Goal: Task Accomplishment & Management: Manage account settings

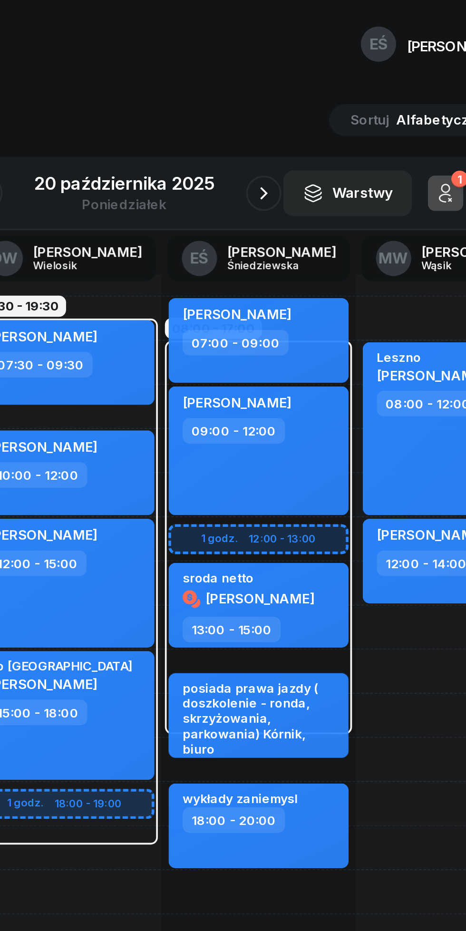
click at [308, 104] on icon "button" at bounding box center [307, 103] width 11 height 11
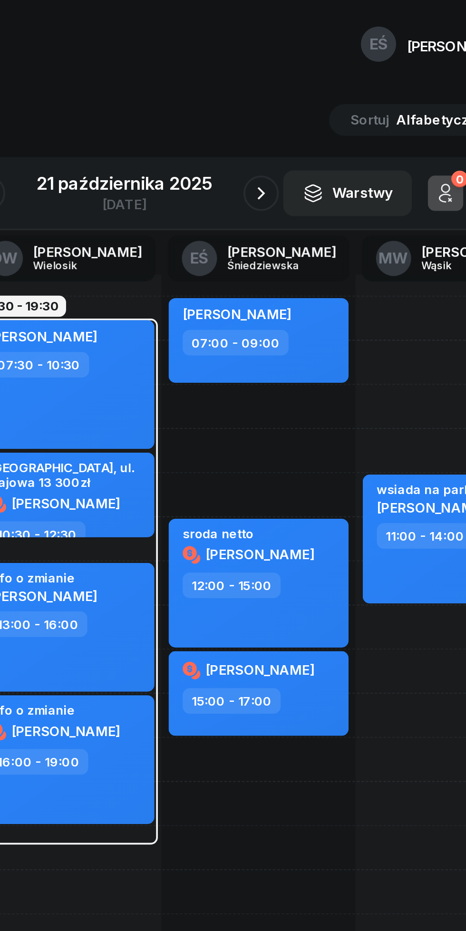
click at [307, 104] on icon "button" at bounding box center [306, 103] width 11 height 11
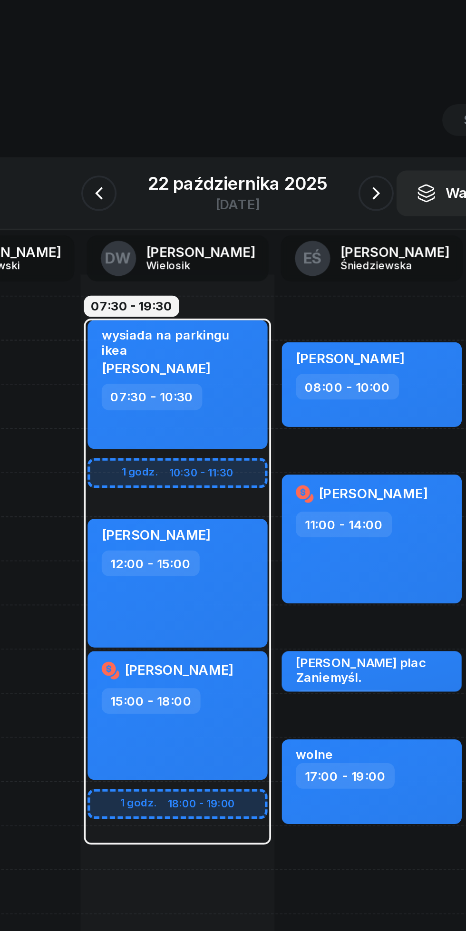
click at [159, 110] on button "button" at bounding box center [158, 104] width 19 height 19
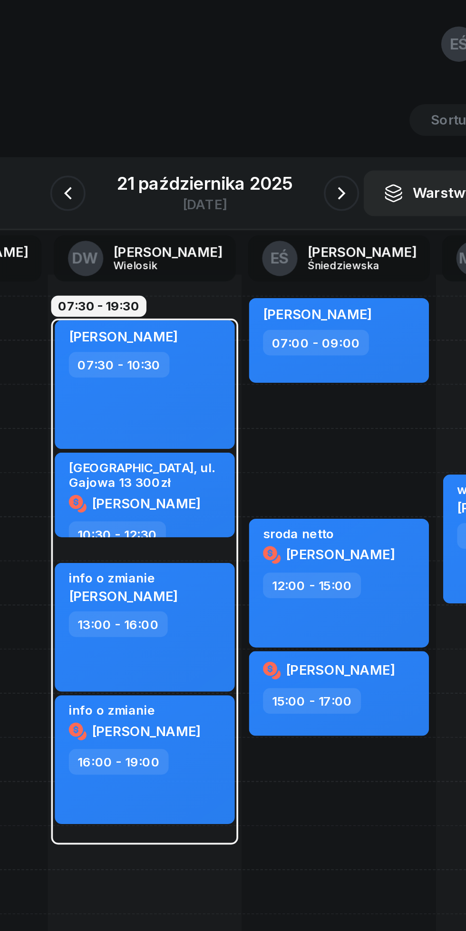
click at [239, 348] on div "info o zmianie [PERSON_NAME] 13:00 - 16:00" at bounding box center [200, 337] width 97 height 69
select select "13"
select select "16"
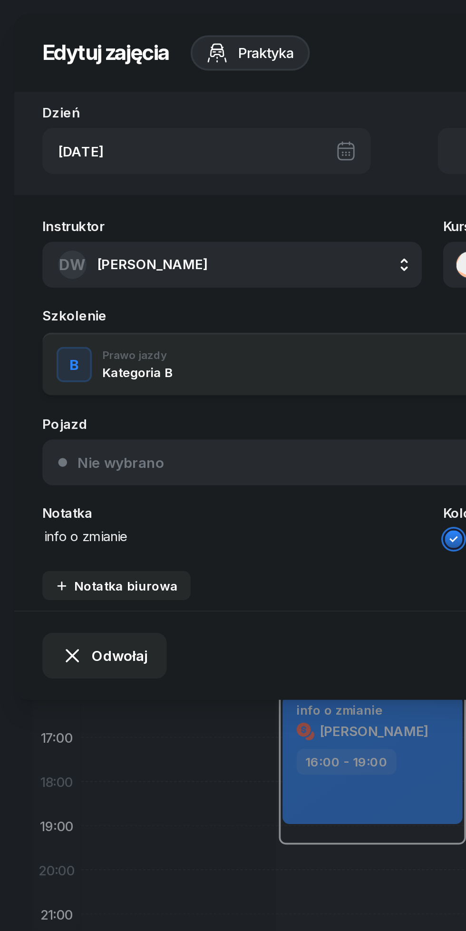
click at [97, 290] on textarea "info o zmianie" at bounding box center [125, 289] width 204 height 10
type textarea "i"
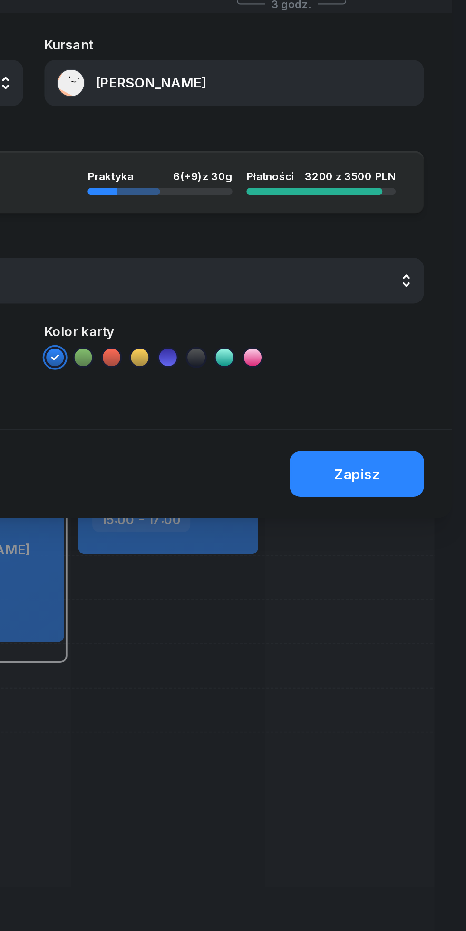
click at [413, 351] on div "Zapisz" at bounding box center [407, 353] width 25 height 9
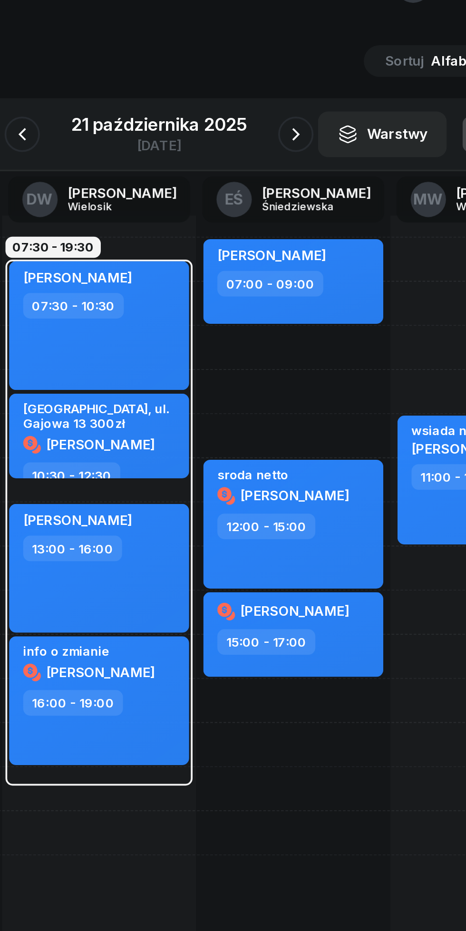
click at [163, 110] on button "button" at bounding box center [159, 104] width 19 height 19
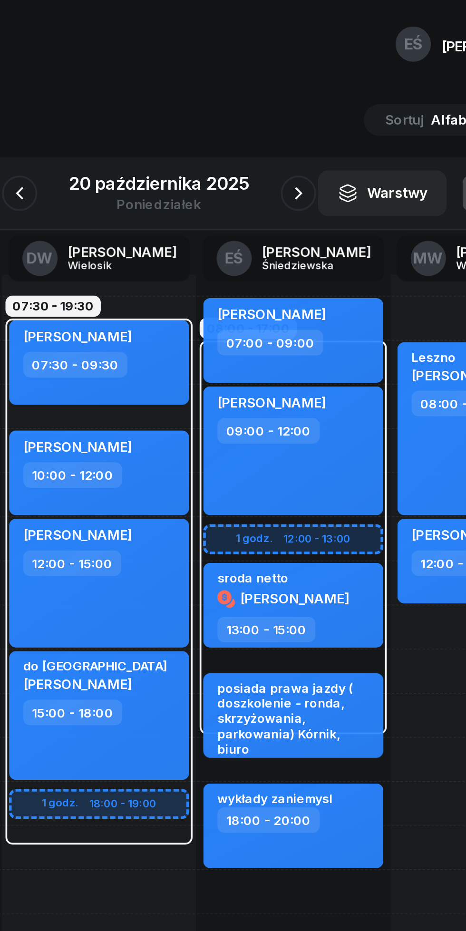
scroll to position [0, 13]
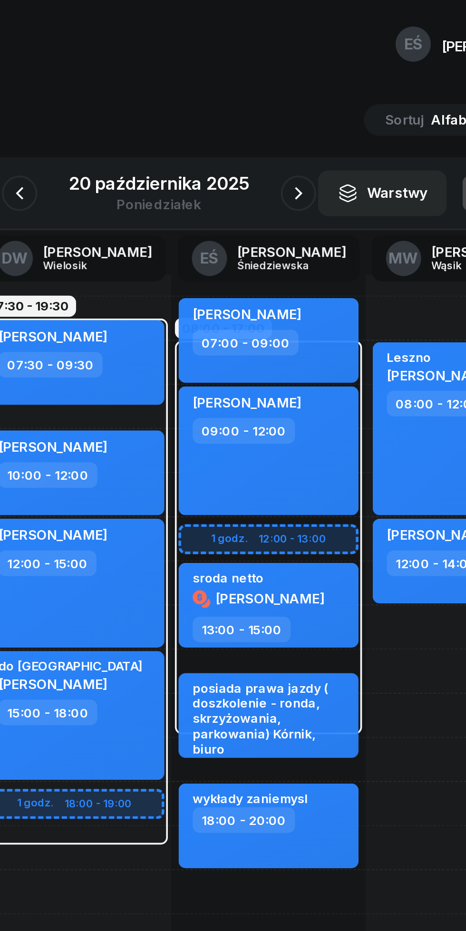
click at [308, 104] on icon "button" at bounding box center [307, 103] width 11 height 11
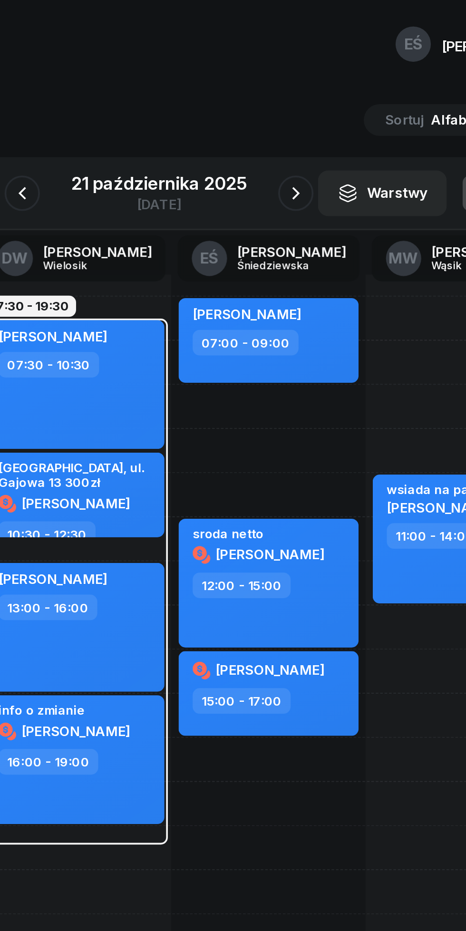
click at [305, 103] on icon "button" at bounding box center [306, 103] width 11 height 11
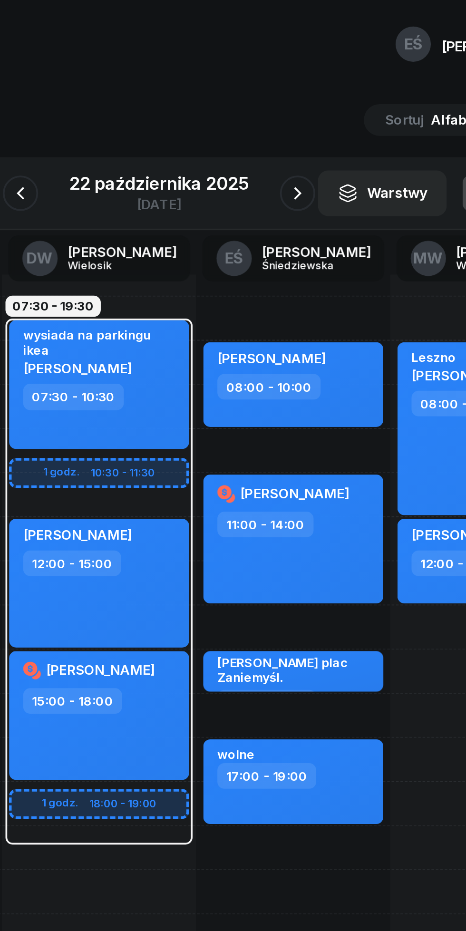
scroll to position [0, 13]
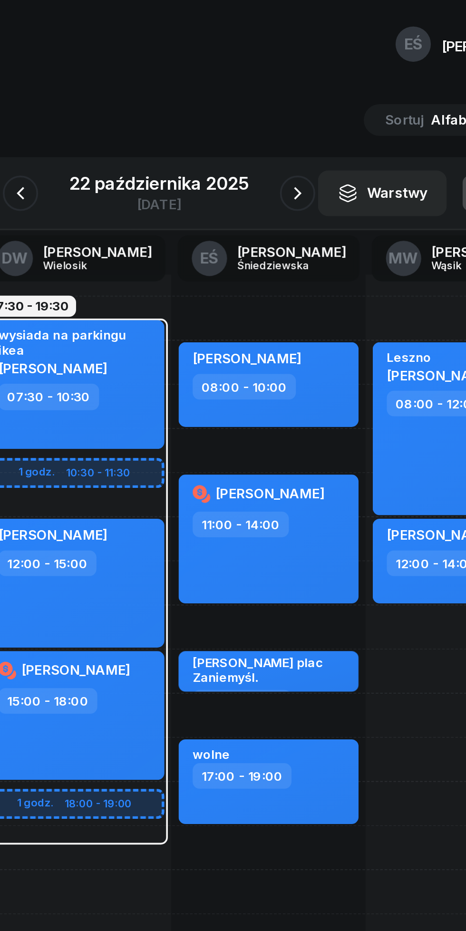
click at [158, 104] on icon "button" at bounding box center [158, 103] width 11 height 11
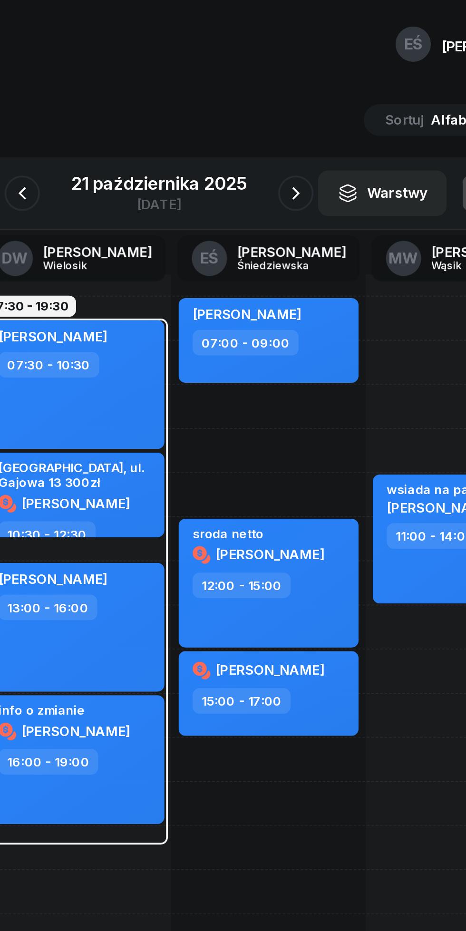
click at [162, 105] on icon "button" at bounding box center [159, 103] width 11 height 11
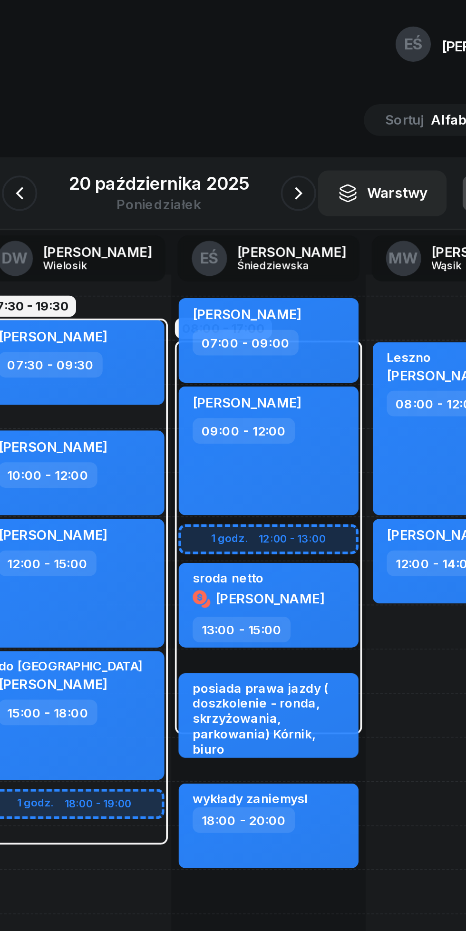
click at [158, 104] on icon "button" at bounding box center [157, 103] width 11 height 11
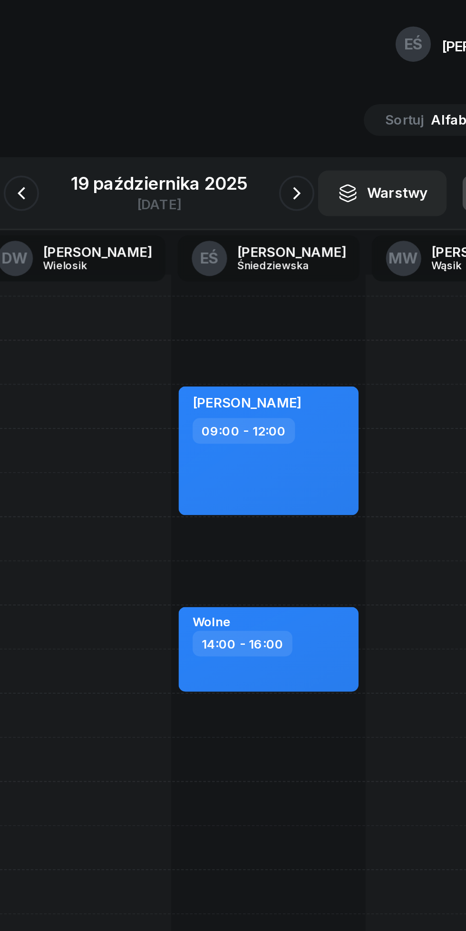
click at [166, 109] on button "button" at bounding box center [158, 104] width 19 height 19
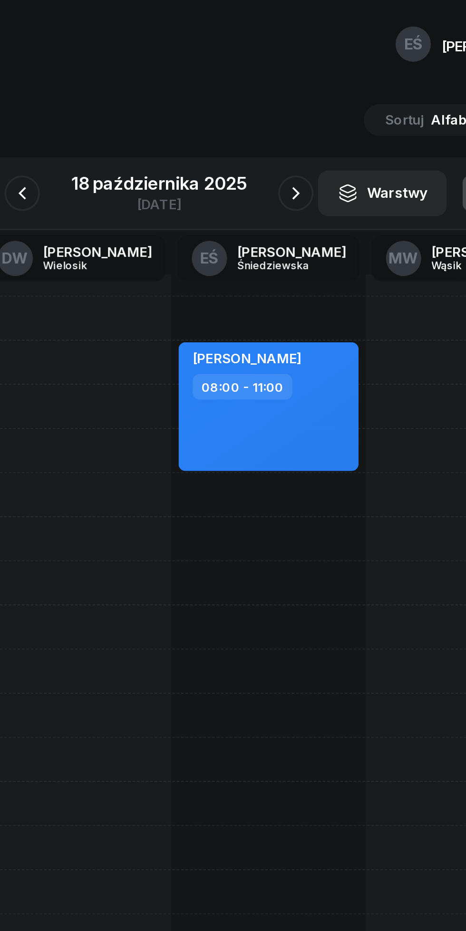
click at [165, 103] on button "button" at bounding box center [159, 104] width 19 height 19
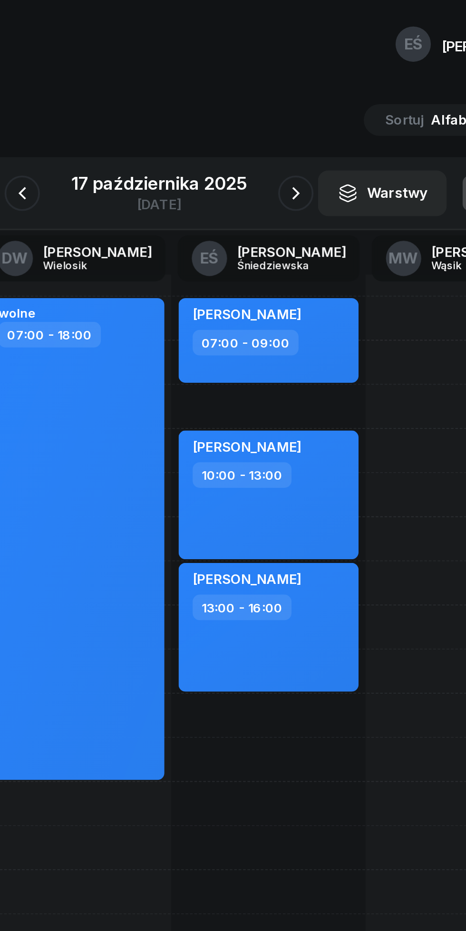
click at [165, 99] on button "button" at bounding box center [159, 104] width 19 height 19
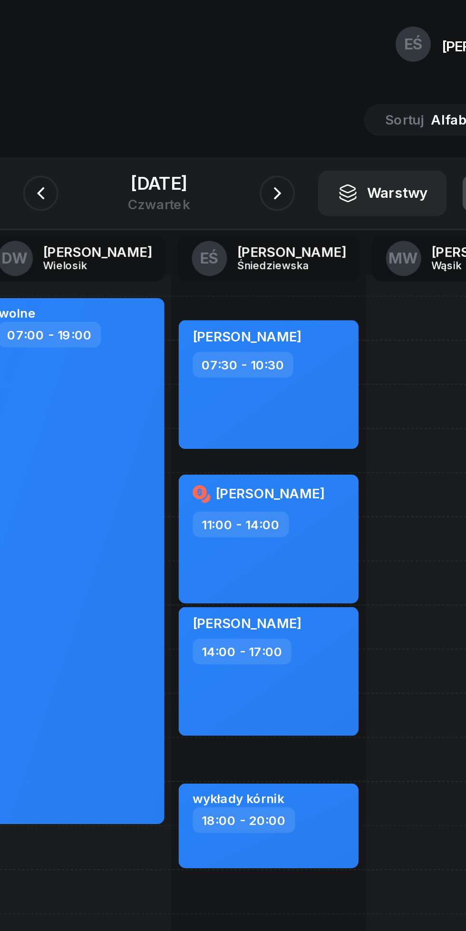
click at [302, 99] on icon "button" at bounding box center [296, 103] width 11 height 11
